Goal: Task Accomplishment & Management: Use online tool/utility

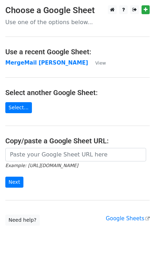
click at [32, 62] on strong "MergeMail Elizabeth Turner" at bounding box center [46, 63] width 83 height 6
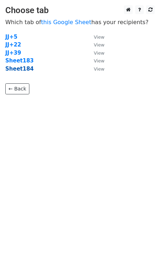
click at [23, 70] on strong "Sheet184" at bounding box center [19, 69] width 28 height 6
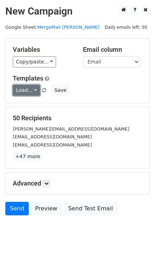
click at [23, 93] on link "Load..." at bounding box center [26, 90] width 27 height 11
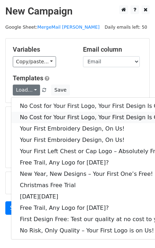
click at [38, 112] on link "No Cost for Your First Logo, Your First Design Is On Us!" at bounding box center [96, 117] width 170 height 11
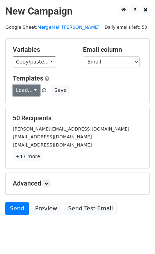
click at [33, 92] on link "Load..." at bounding box center [26, 90] width 27 height 11
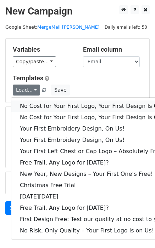
click at [39, 104] on link "No Cost for Your First Logo, Your First Design Is On Us!" at bounding box center [96, 106] width 170 height 11
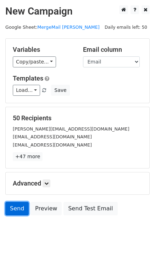
click at [16, 209] on link "Send" at bounding box center [16, 208] width 23 height 13
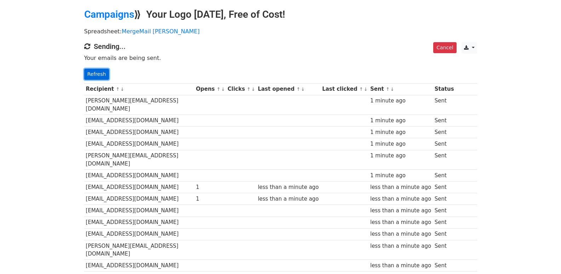
click at [96, 75] on link "Refresh" at bounding box center [96, 74] width 25 height 11
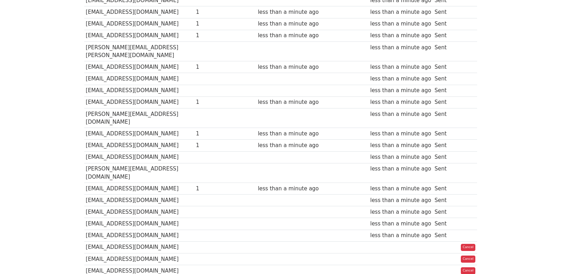
scroll to position [497, 0]
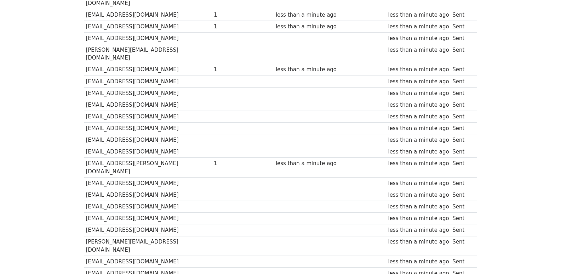
scroll to position [493, 0]
